Goal: Transaction & Acquisition: Book appointment/travel/reservation

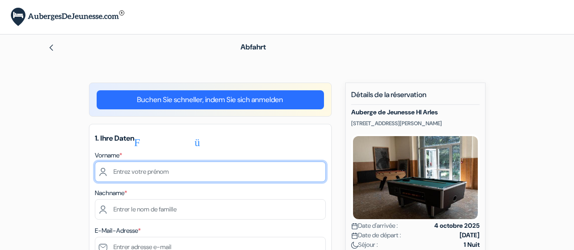
click at [134, 163] on input "text" at bounding box center [210, 172] width 231 height 20
type input "Aline"
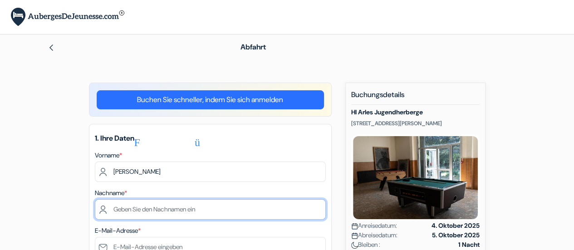
click at [122, 213] on input "text" at bounding box center [210, 209] width 231 height 20
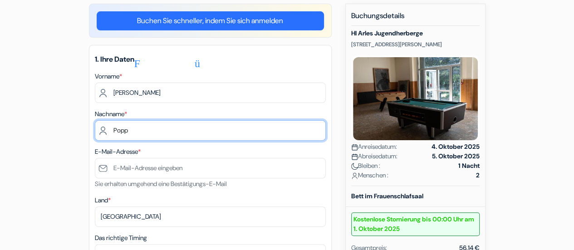
scroll to position [116, 0]
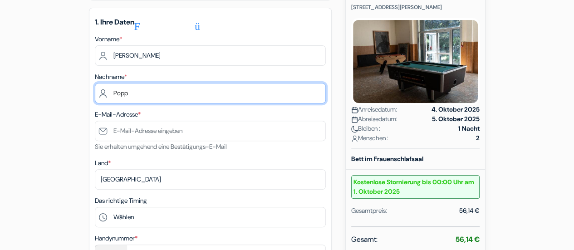
type input "Popp"
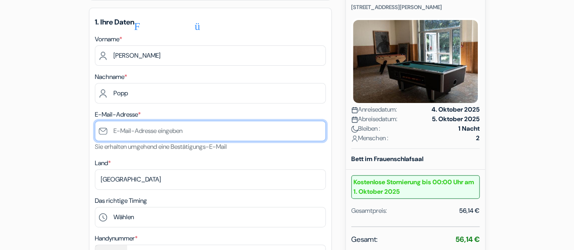
click at [140, 129] on input "text" at bounding box center [210, 131] width 231 height 20
type input "[EMAIL_ADDRESS][DOMAIN_NAME]"
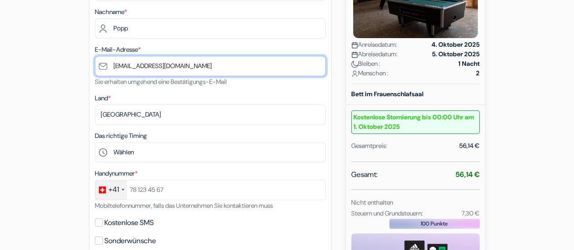
scroll to position [208, 0]
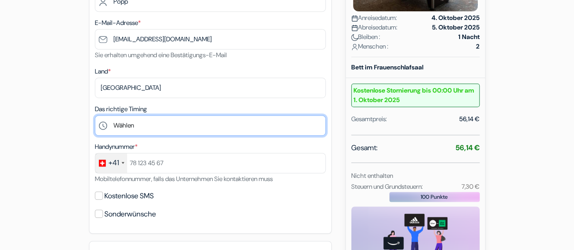
click at [138, 124] on select "Wählen 17:00 Uhr 18:00 Uhr 19:00 Uhr 20:00 Uhr 21:00 Uhr 22:00 23:00" at bounding box center [210, 125] width 231 height 20
select select "20"
click at [95, 117] on select "Wählen 17:00 Uhr 18:00 Uhr 19:00 Uhr 20:00 Uhr 21:00 Uhr 22:00 23:00" at bounding box center [210, 125] width 231 height 20
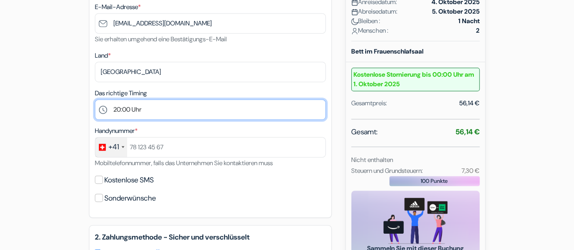
scroll to position [228, 0]
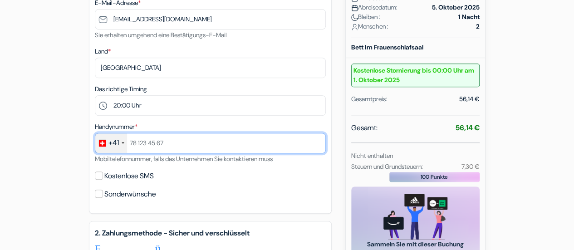
click at [147, 144] on input "text" at bounding box center [210, 143] width 231 height 20
type input "+41793182290"
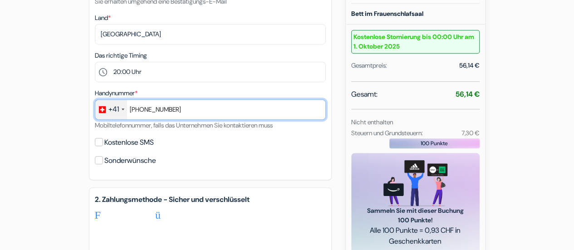
scroll to position [296, 0]
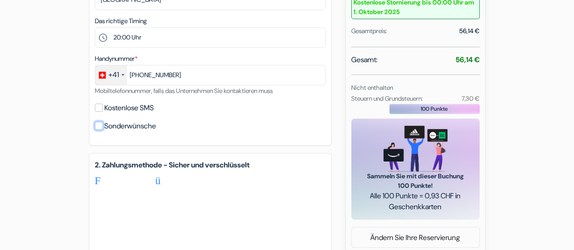
click at [98, 130] on input "Sonderwünsche" at bounding box center [99, 126] width 8 height 8
checkbox input "true"
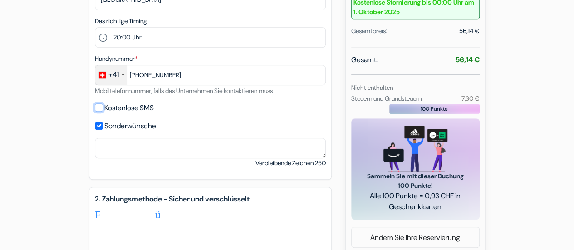
click at [96, 110] on input "Kostenlose SMS" at bounding box center [99, 107] width 8 height 8
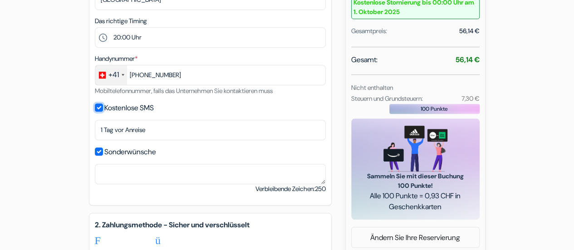
click at [96, 111] on input "Kostenlose SMS" at bounding box center [99, 107] width 8 height 8
checkbox input "false"
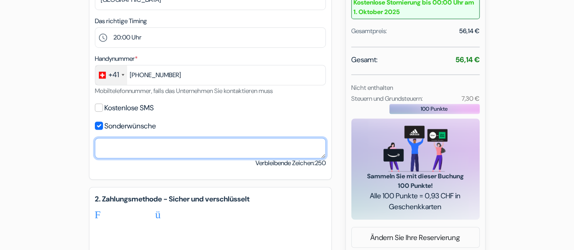
click at [110, 147] on textarea at bounding box center [210, 148] width 231 height 20
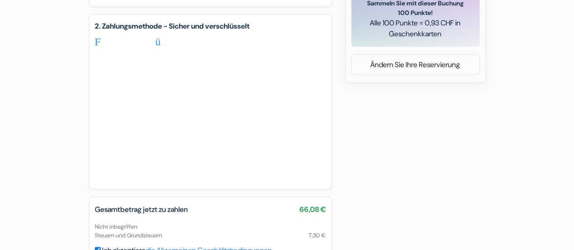
scroll to position [473, 0]
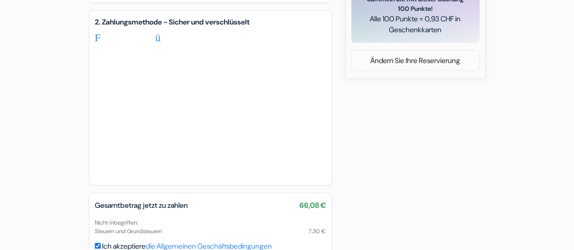
type textarea "Nous avons 2 vélos."
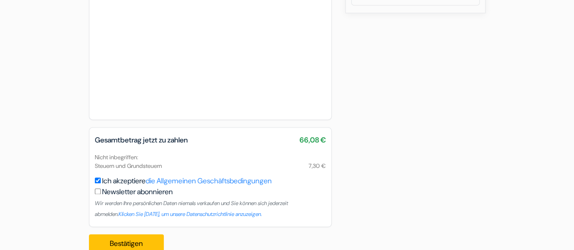
scroll to position [558, 0]
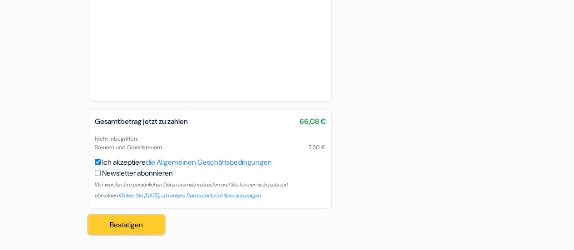
click at [146, 226] on button "Bestätigen Laden..." at bounding box center [126, 225] width 75 height 18
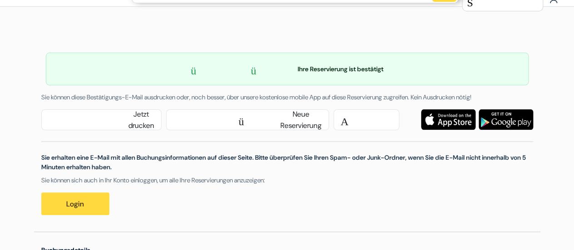
scroll to position [29, 0]
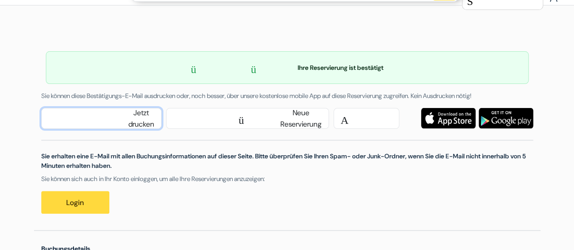
click at [134, 118] on font "Jetzt drucken" at bounding box center [141, 118] width 26 height 23
click at [123, 118] on font "drucken" at bounding box center [87, 118] width 76 height 11
